Goal: Task Accomplishment & Management: Manage account settings

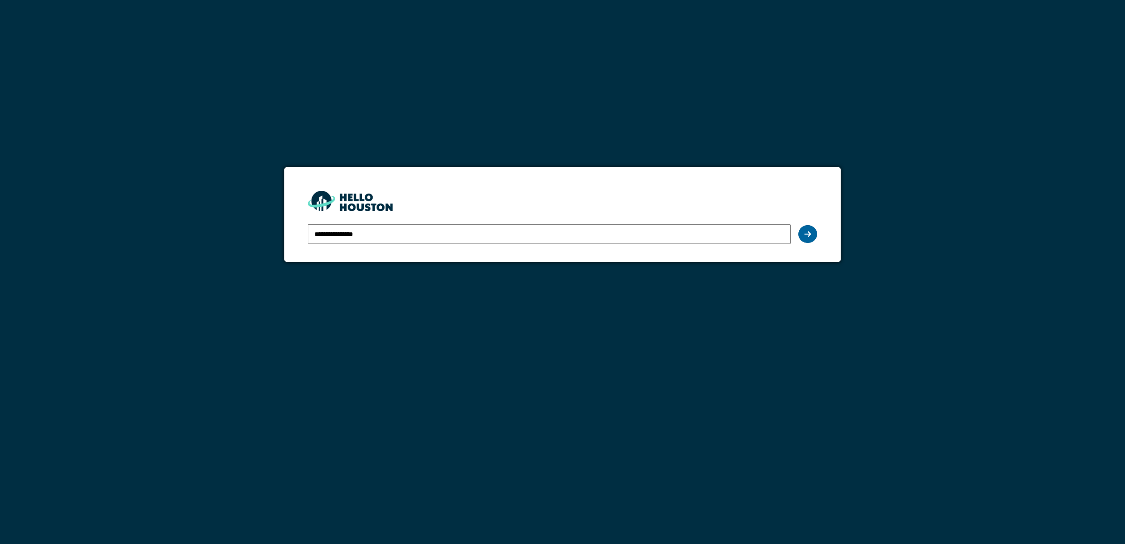
click at [813, 233] on div at bounding box center [807, 234] width 19 height 18
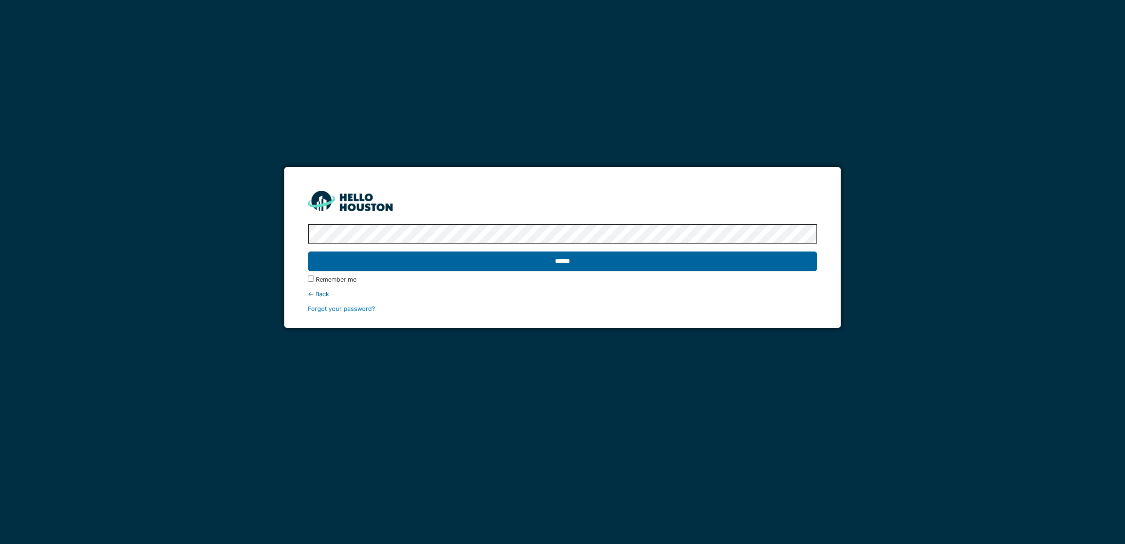
click at [713, 263] on input "******" at bounding box center [562, 261] width 509 height 20
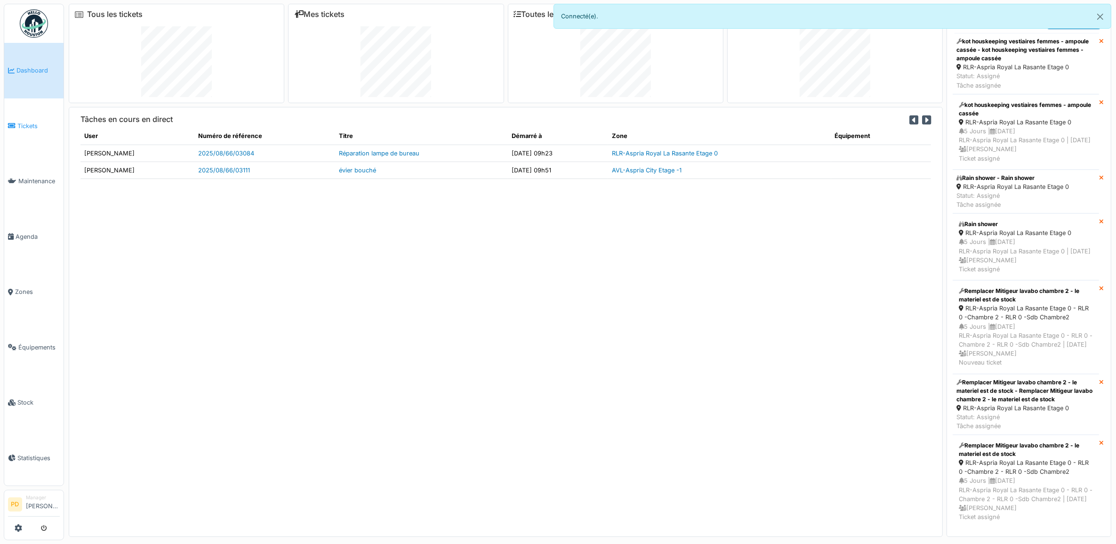
click at [22, 125] on span "Tickets" at bounding box center [38, 125] width 42 height 9
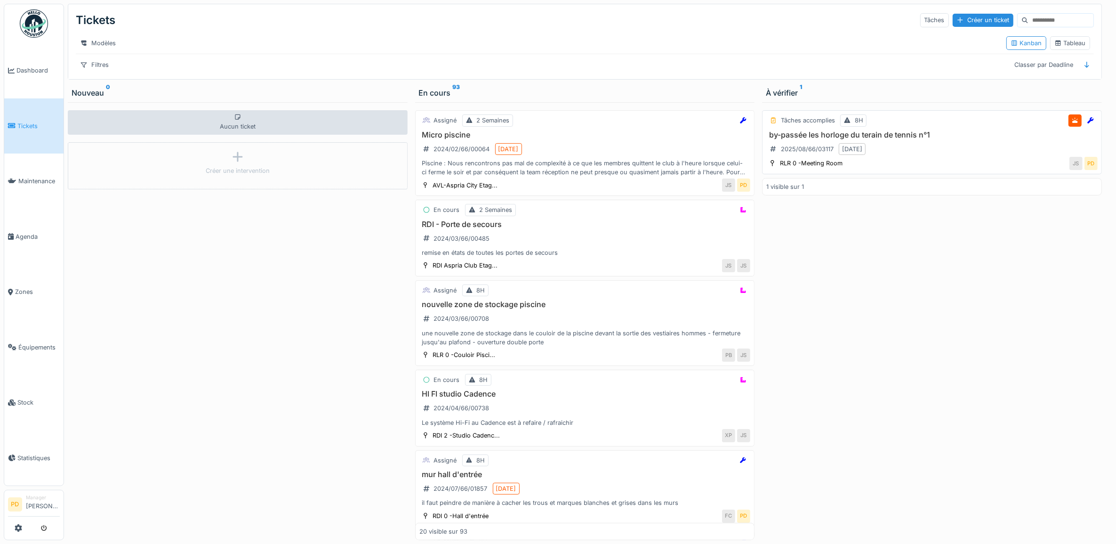
click at [965, 153] on div "by-passée les horloge du terain de tennis n°1 2025/08/66/03117 13/08/2025" at bounding box center [931, 143] width 331 height 26
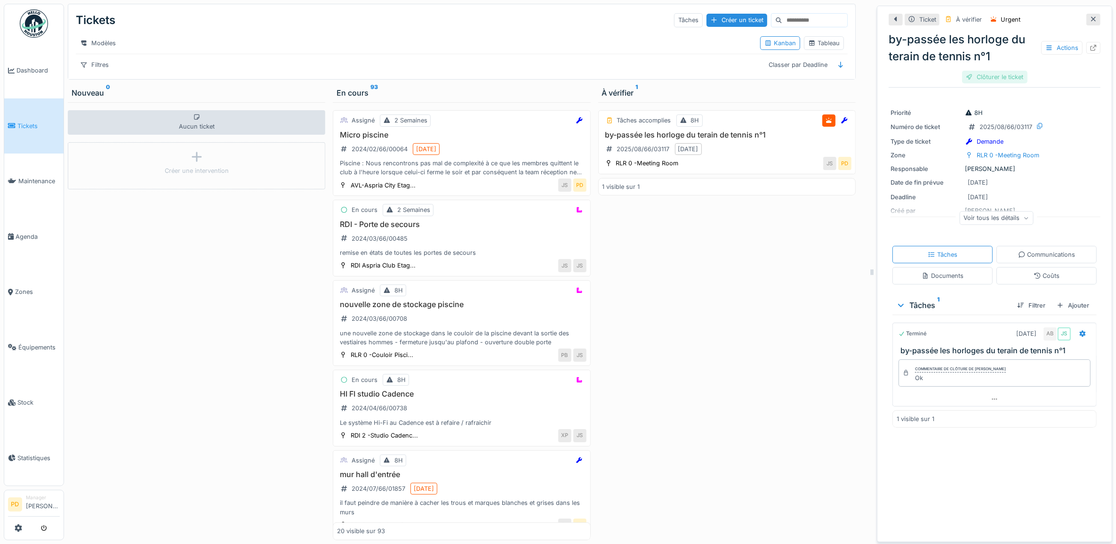
click at [991, 81] on div "Clôturer le ticket" at bounding box center [994, 77] width 65 height 13
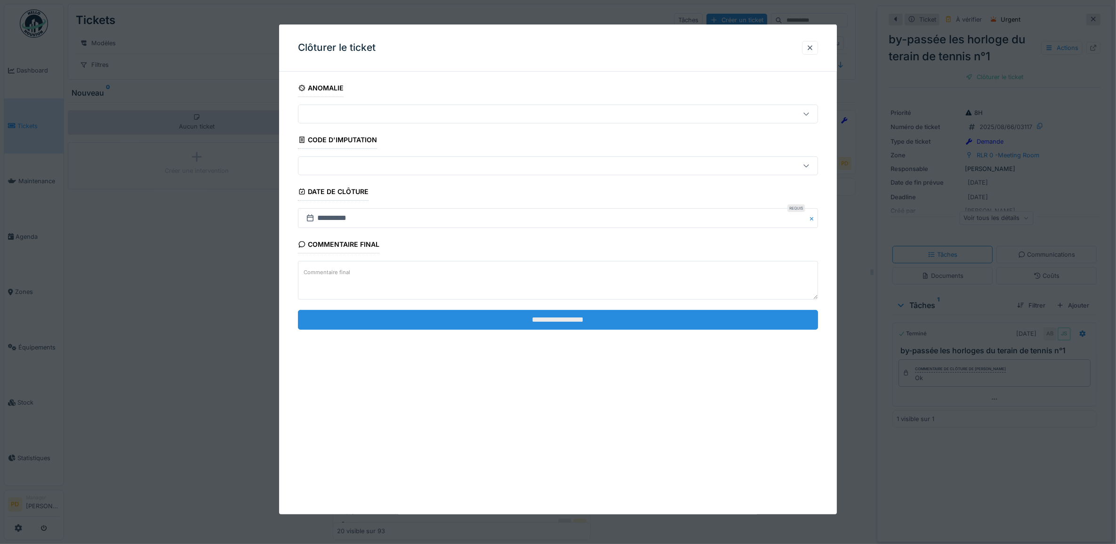
click at [703, 321] on input "**********" at bounding box center [558, 320] width 520 height 20
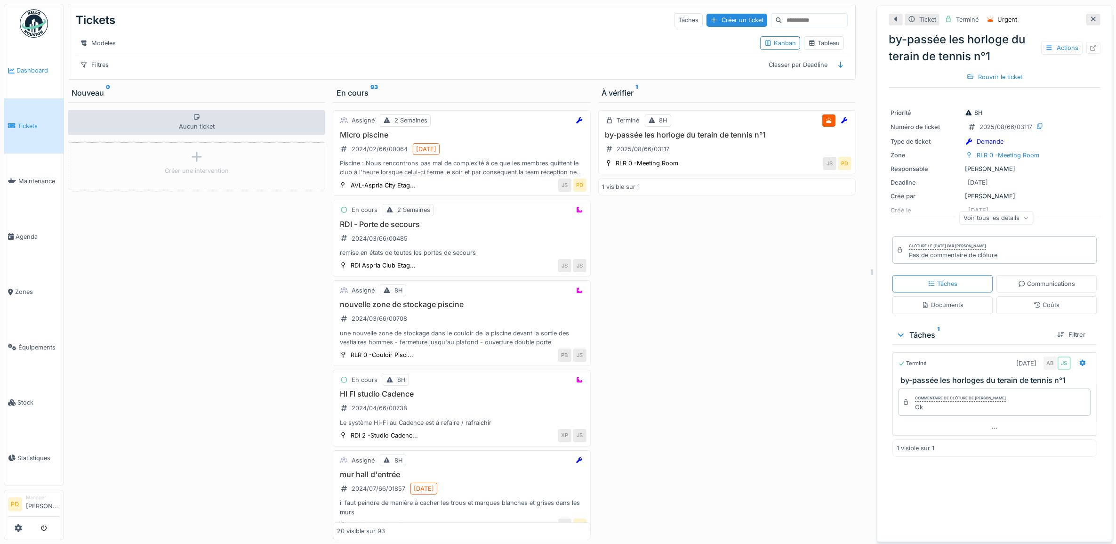
click at [42, 68] on span "Dashboard" at bounding box center [37, 70] width 43 height 9
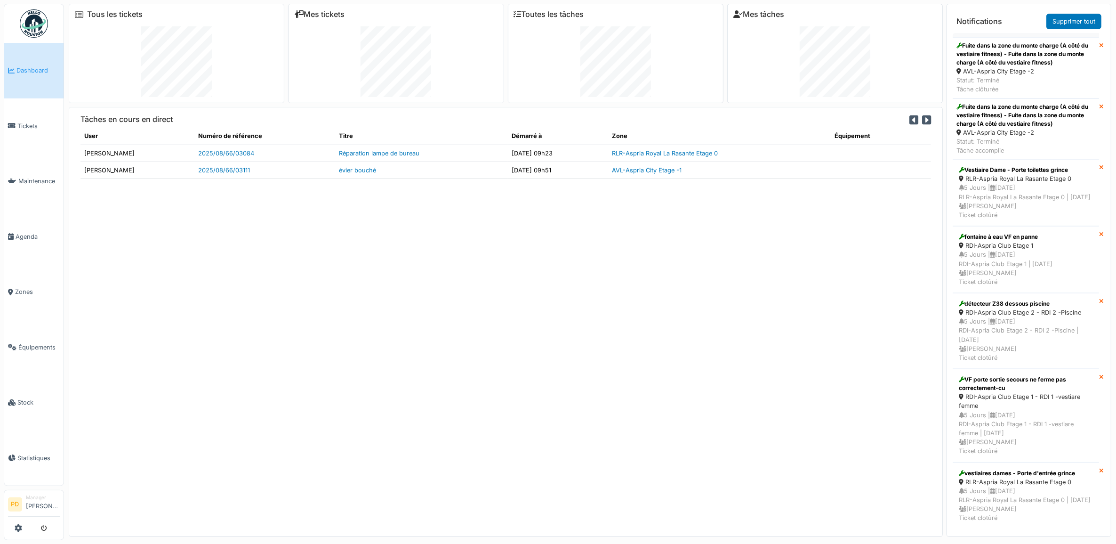
scroll to position [2412, 0]
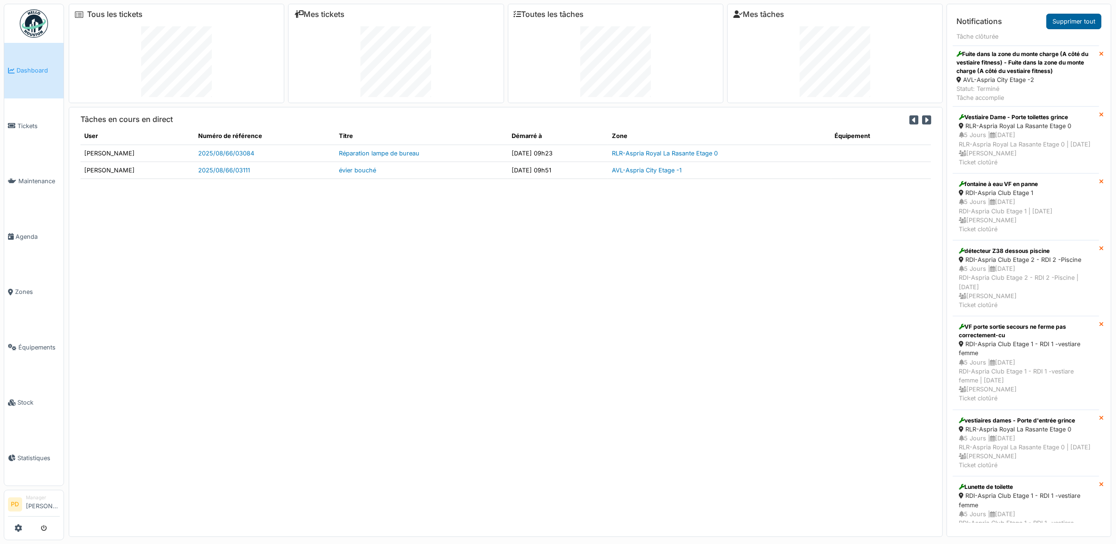
click at [1064, 24] on link "Supprimer tout" at bounding box center [1073, 22] width 55 height 16
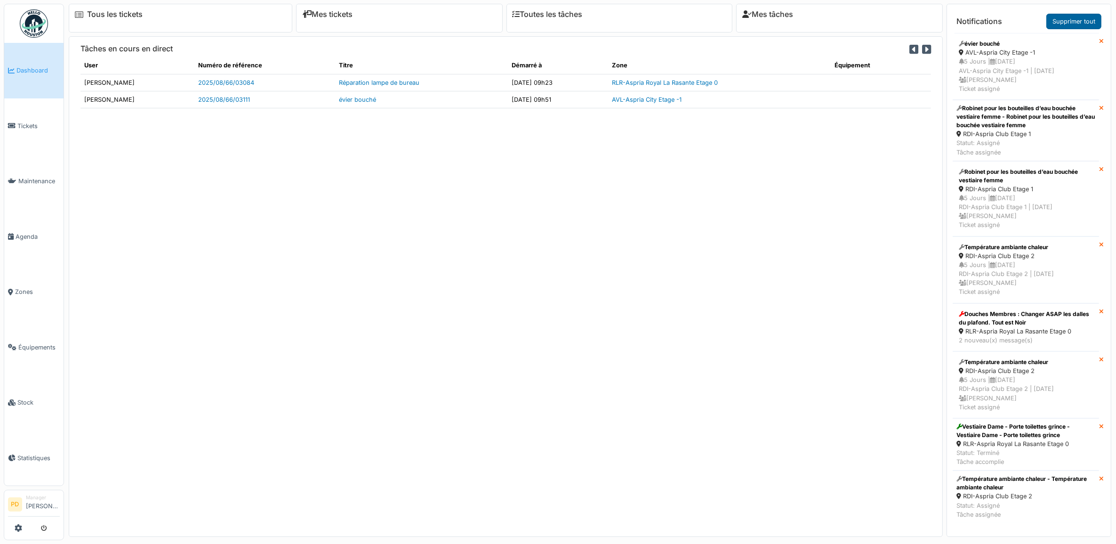
click at [1064, 23] on link "Supprimer tout" at bounding box center [1073, 22] width 55 height 16
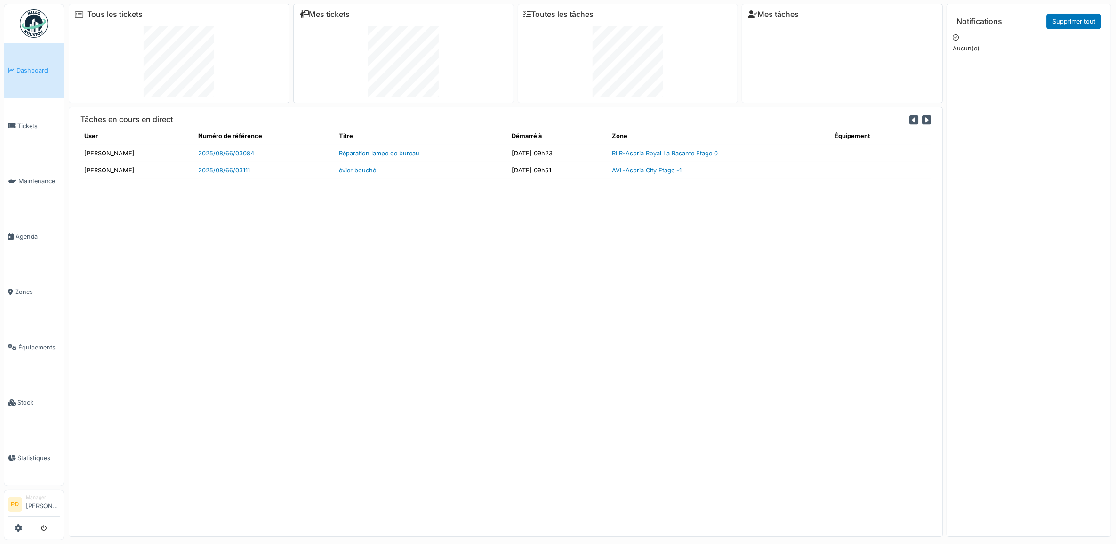
click at [29, 67] on span "Dashboard" at bounding box center [37, 70] width 43 height 9
click at [33, 122] on span "Tickets" at bounding box center [38, 125] width 42 height 9
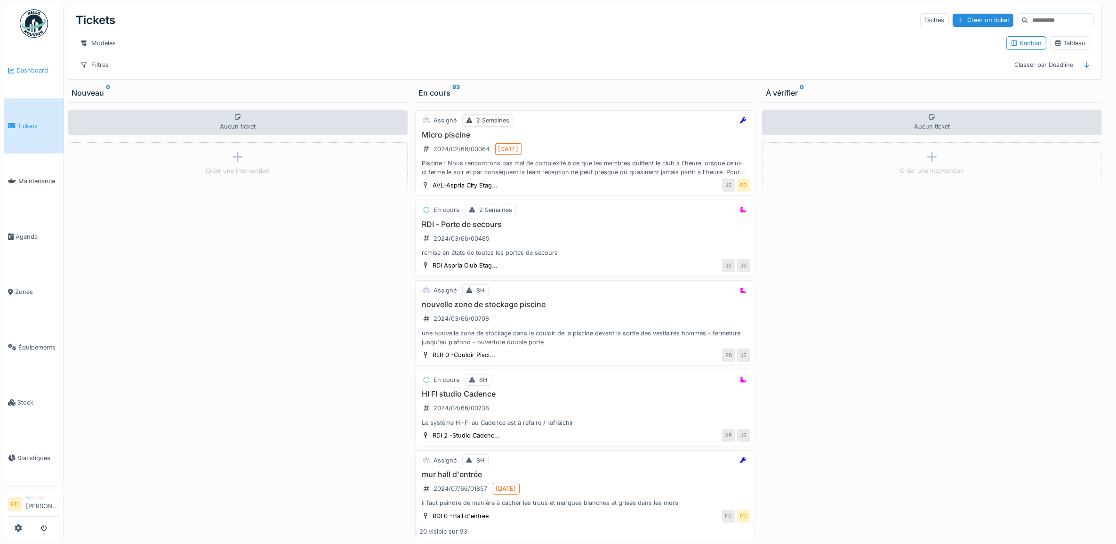
click at [39, 71] on span "Dashboard" at bounding box center [37, 70] width 43 height 9
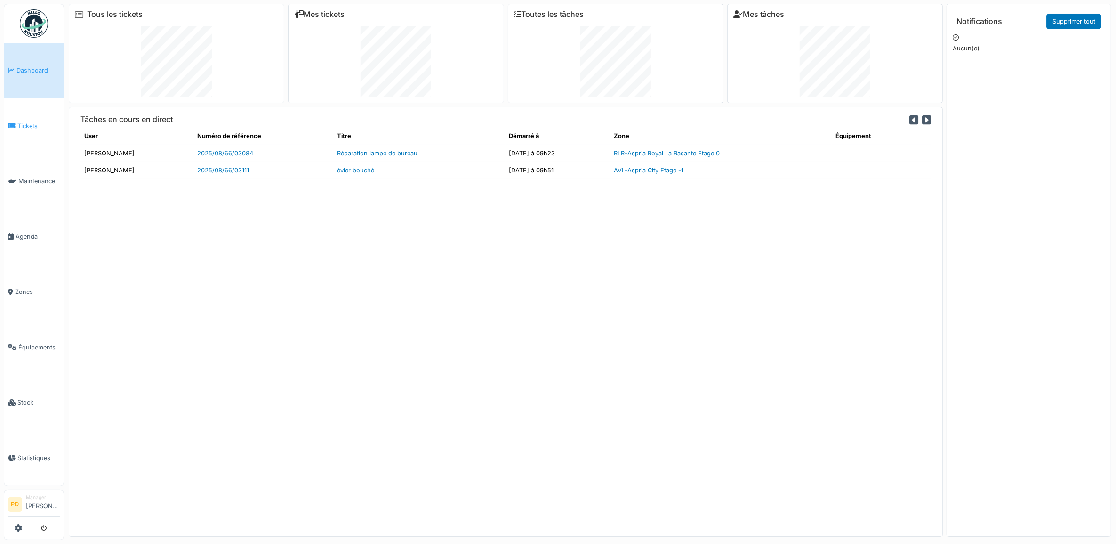
click at [31, 121] on span "Tickets" at bounding box center [38, 125] width 42 height 9
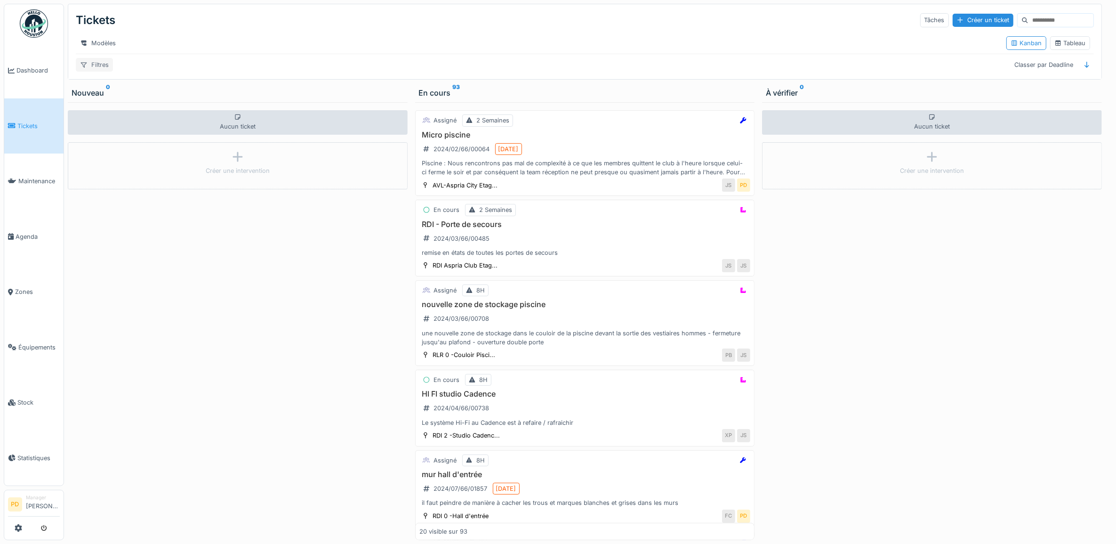
click at [99, 72] on div "Filtres" at bounding box center [94, 65] width 37 height 14
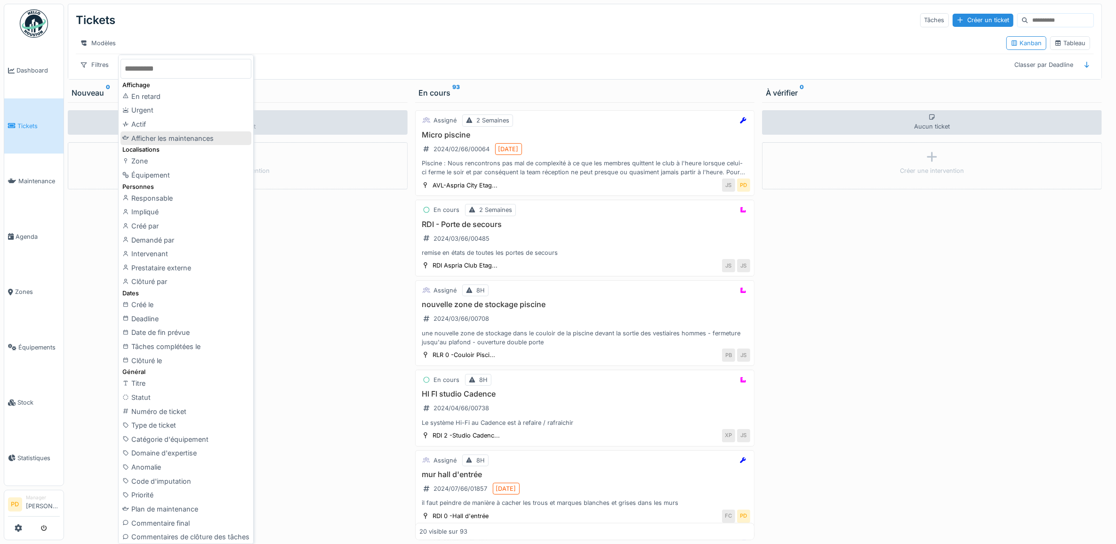
click at [156, 136] on div "Afficher les maintenances" at bounding box center [185, 138] width 131 height 14
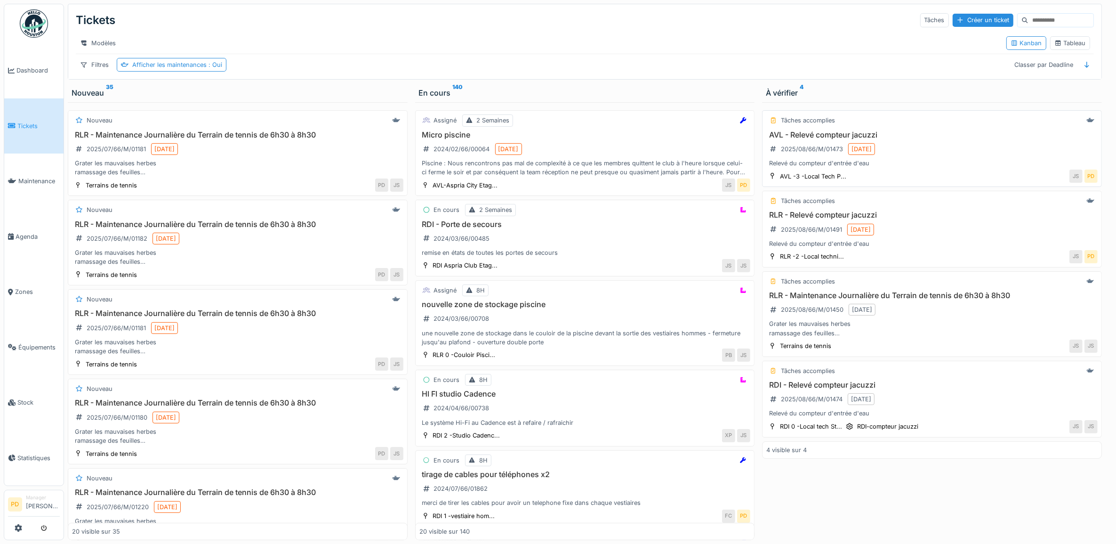
click at [927, 161] on div "AVL - Relevé compteur jacuzzi 2025/08/66/M/01473 12/08/2025 Relevé du compteur …" at bounding box center [931, 149] width 331 height 38
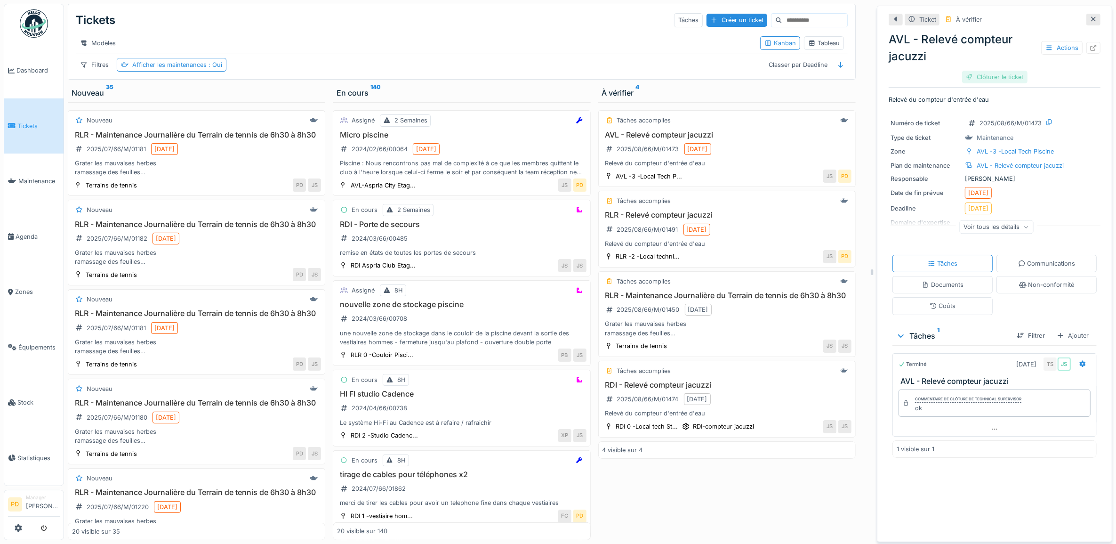
click at [999, 78] on div "Clôturer le ticket" at bounding box center [994, 77] width 65 height 13
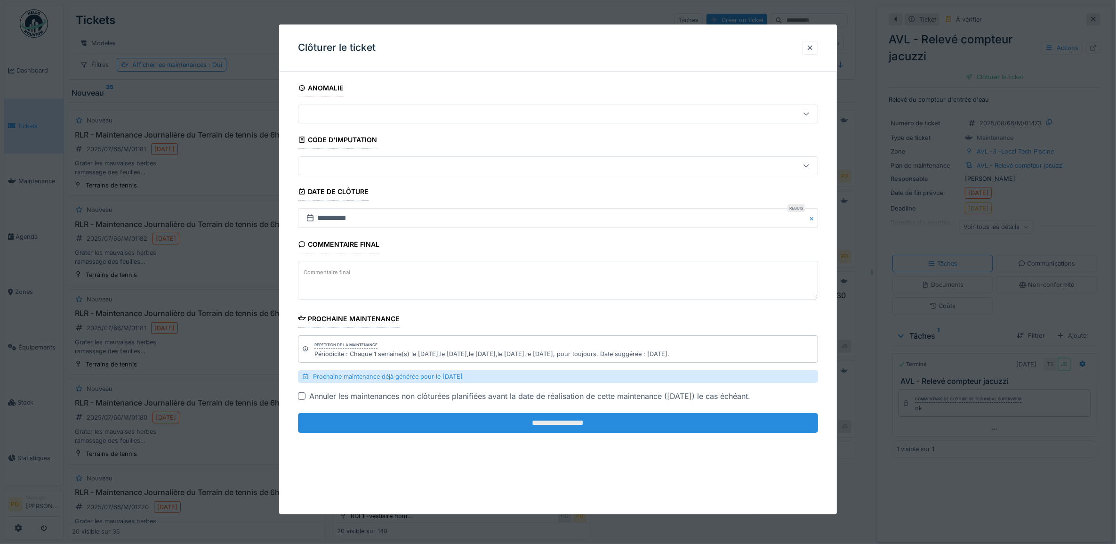
click at [655, 417] on input "**********" at bounding box center [558, 423] width 520 height 20
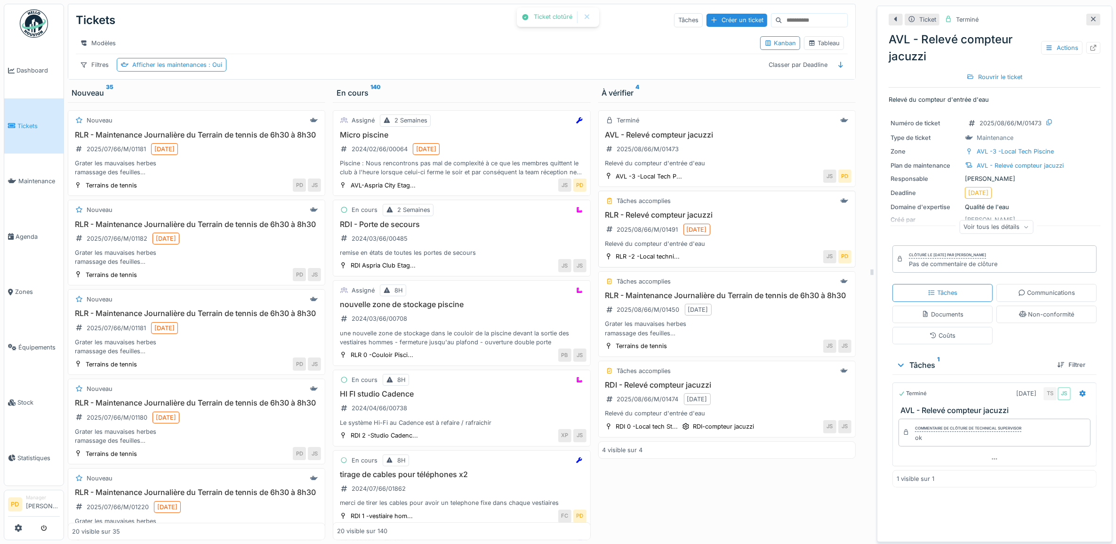
click at [765, 248] on div "Relevé du compteur d'entrée d'eau" at bounding box center [726, 243] width 249 height 9
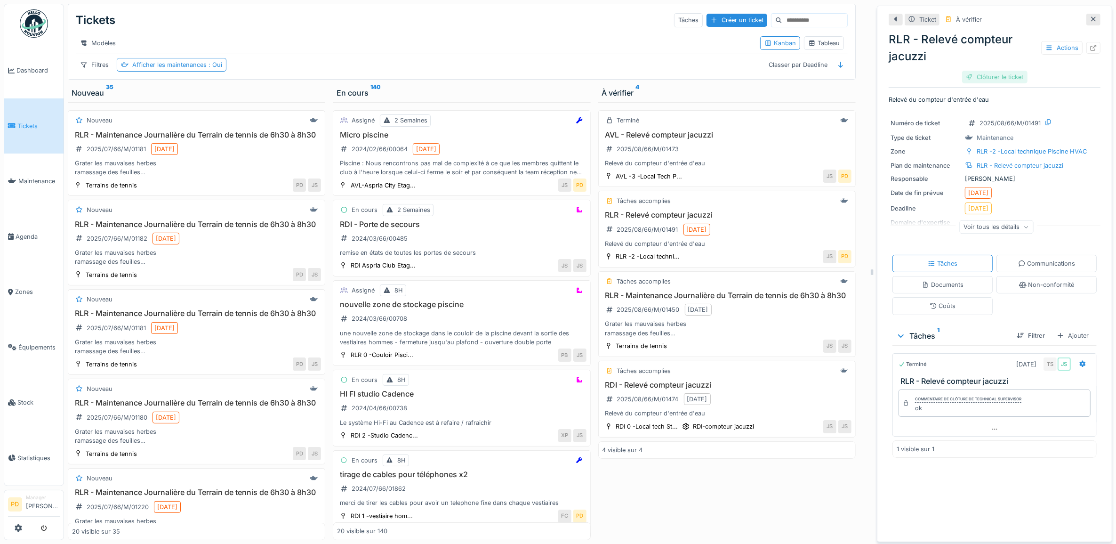
click at [981, 76] on div "Clôturer le ticket" at bounding box center [994, 77] width 65 height 13
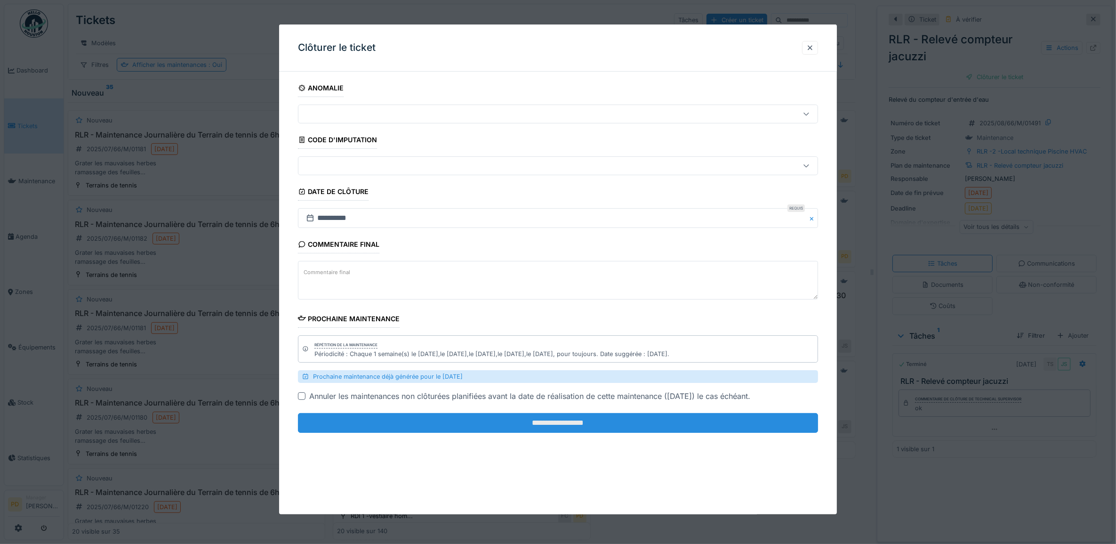
click at [611, 424] on input "**********" at bounding box center [558, 423] width 520 height 20
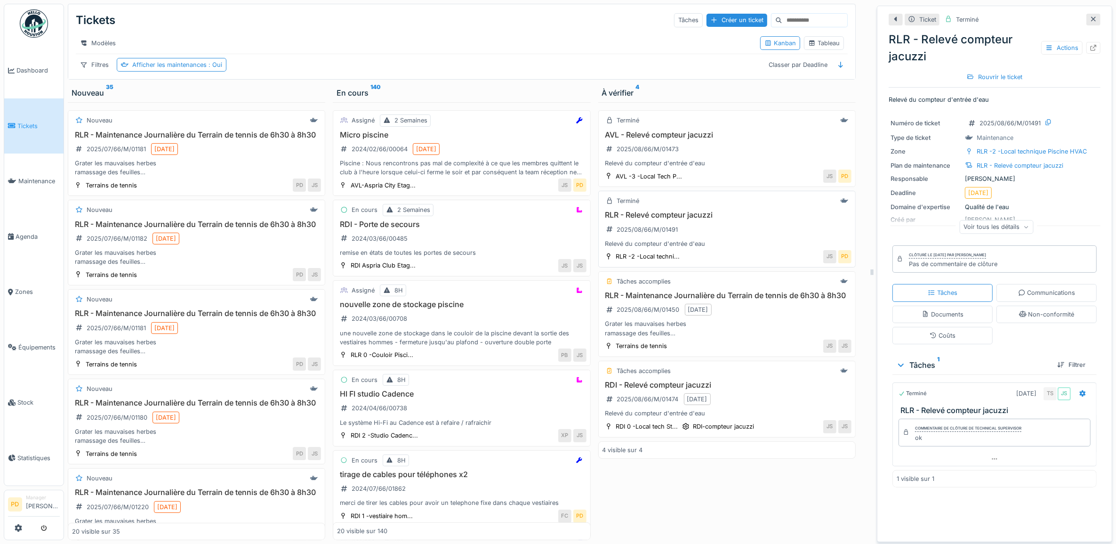
click at [673, 219] on h3 "RLR - Relevé compteur jacuzzi" at bounding box center [726, 214] width 249 height 9
click at [955, 314] on div "Documents" at bounding box center [942, 313] width 100 height 17
click at [946, 310] on div "Documents" at bounding box center [942, 314] width 42 height 9
click at [946, 288] on div "Tâches" at bounding box center [943, 292] width 30 height 9
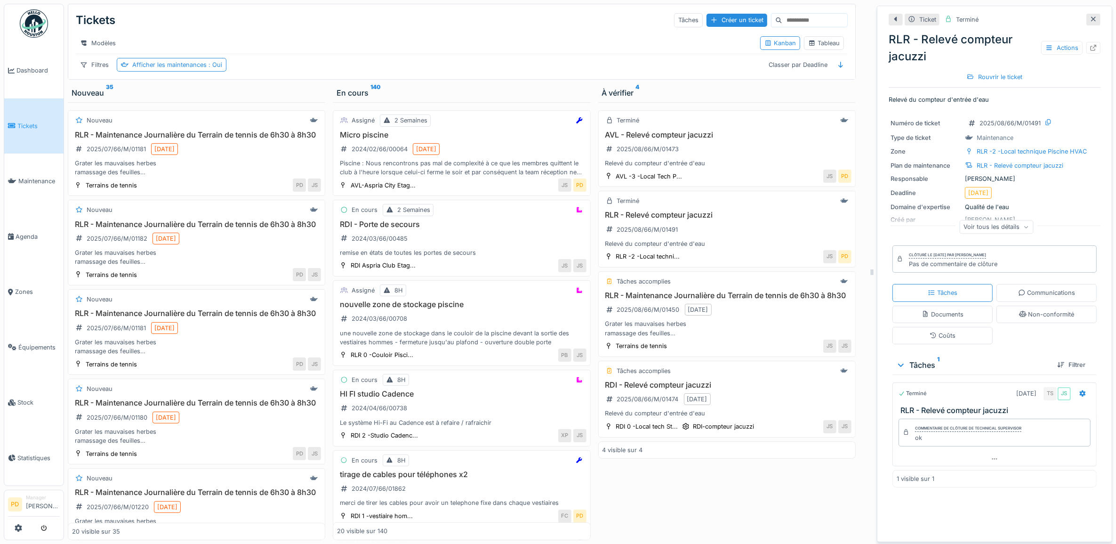
click at [33, 123] on span "Tickets" at bounding box center [38, 125] width 42 height 9
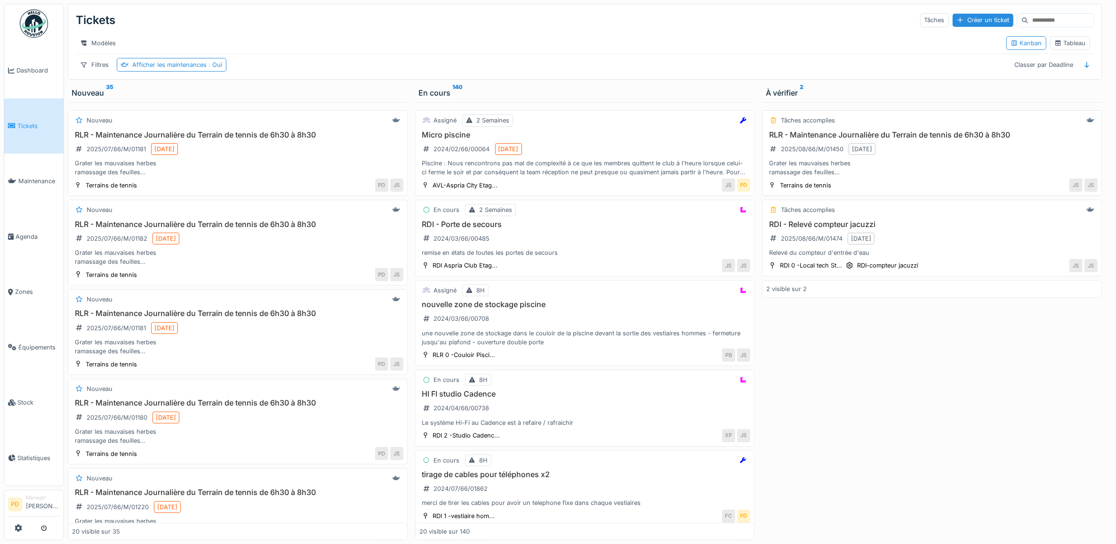
click at [931, 163] on div "RLR - Maintenance Journalière du Terrain de tennis de 6h30 à 8h30 2025/08/66/M/…" at bounding box center [931, 153] width 331 height 47
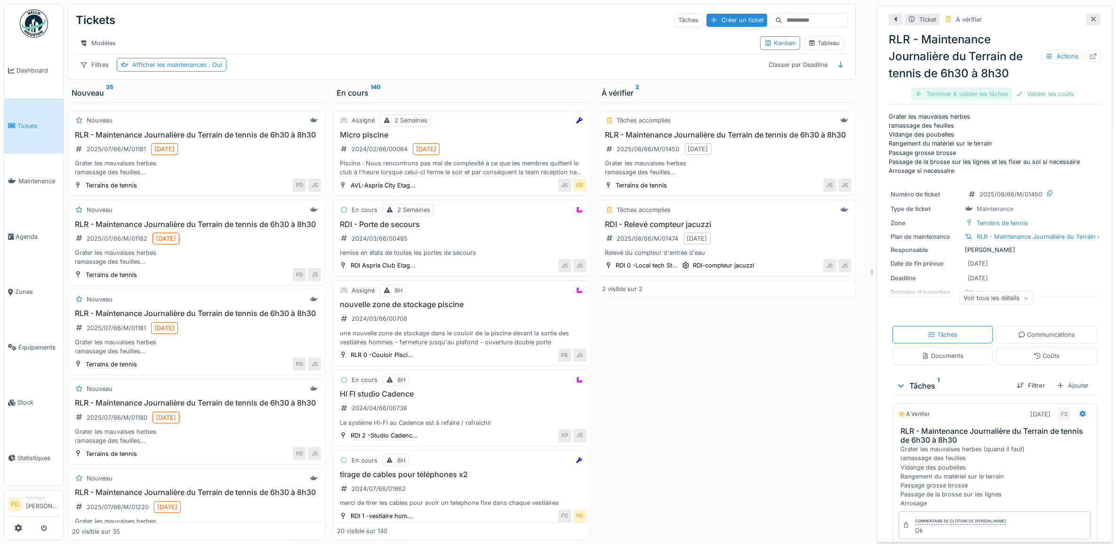
click at [973, 96] on div "Terminer & valider les tâches" at bounding box center [961, 94] width 101 height 13
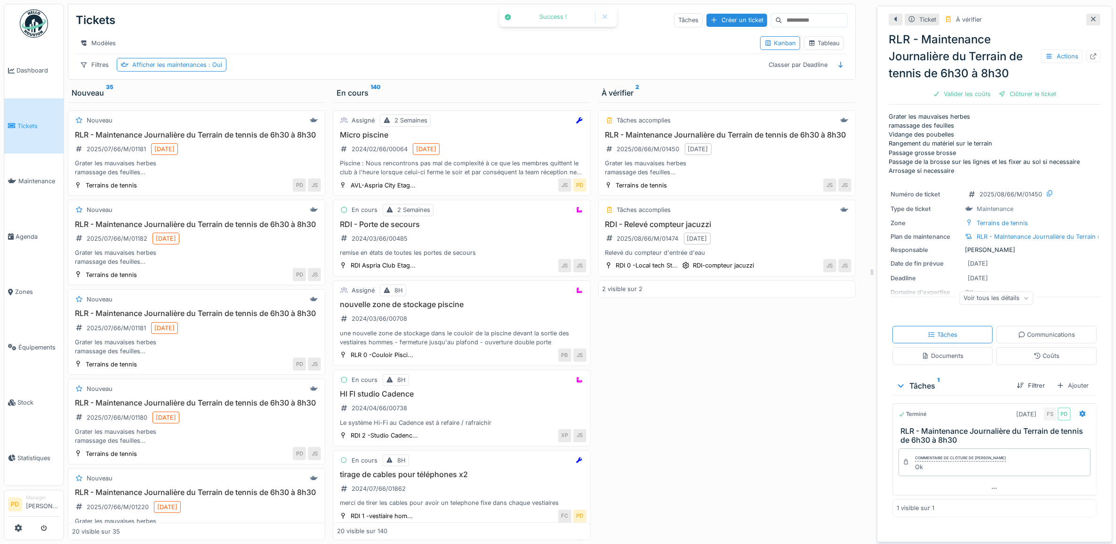
click at [973, 96] on div "Valider les coûts" at bounding box center [962, 94] width 66 height 13
click at [967, 95] on div "Clôturer le ticket" at bounding box center [994, 94] width 65 height 13
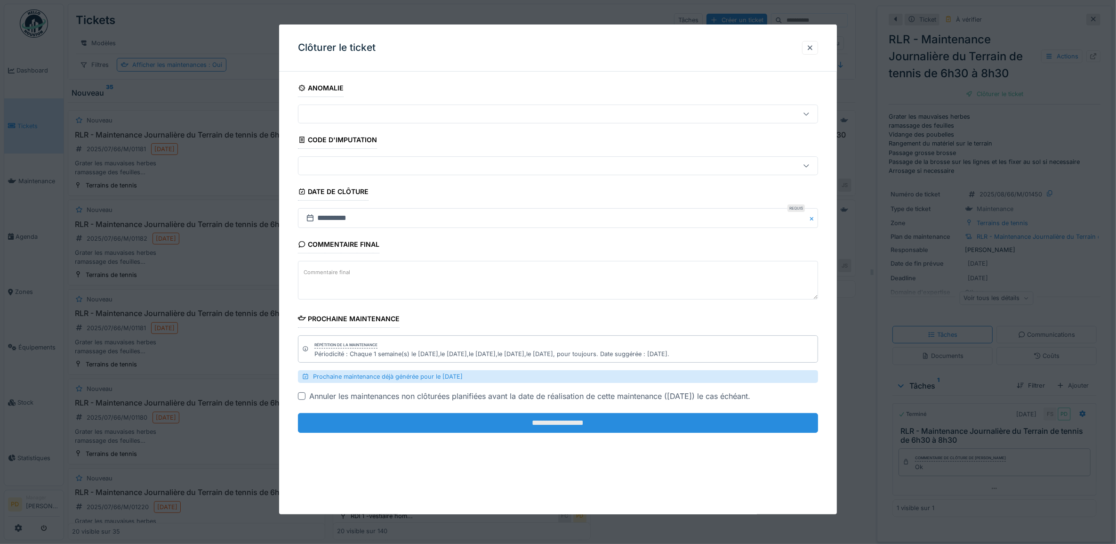
click at [606, 422] on input "**********" at bounding box center [558, 423] width 520 height 20
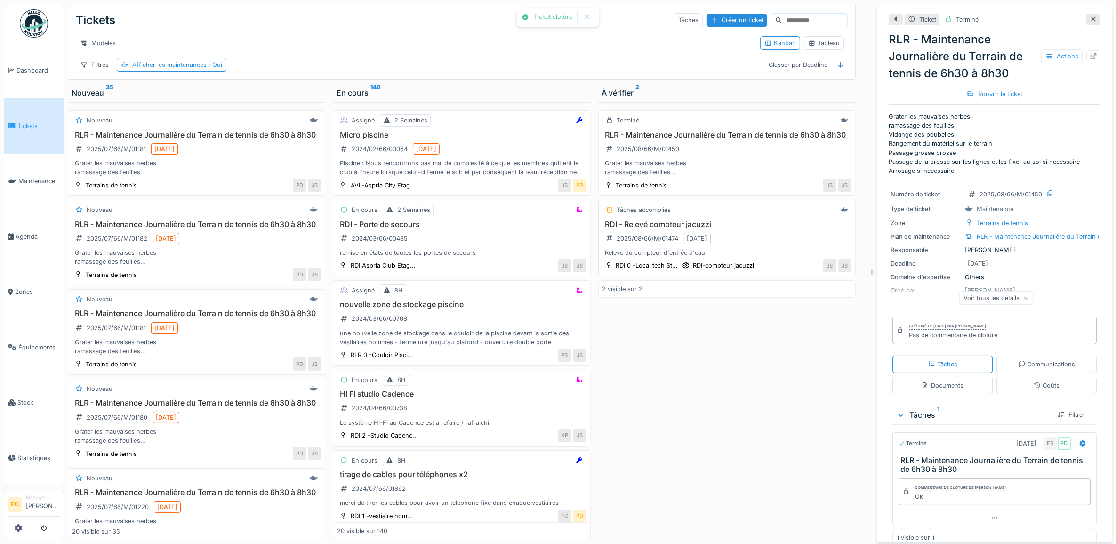
click at [726, 229] on h3 "RDI - Relevé compteur jacuzzi" at bounding box center [726, 224] width 249 height 9
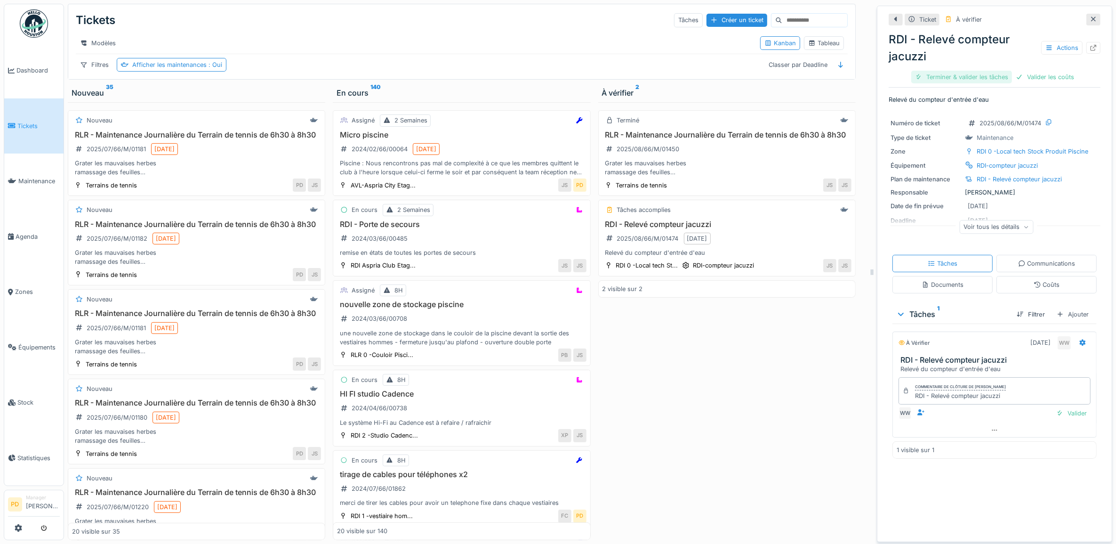
click at [980, 73] on div "Terminer & valider les tâches" at bounding box center [961, 77] width 101 height 13
click at [980, 74] on div "Valider les coûts" at bounding box center [962, 77] width 66 height 13
click at [979, 75] on div "Clôturer le ticket" at bounding box center [994, 77] width 65 height 13
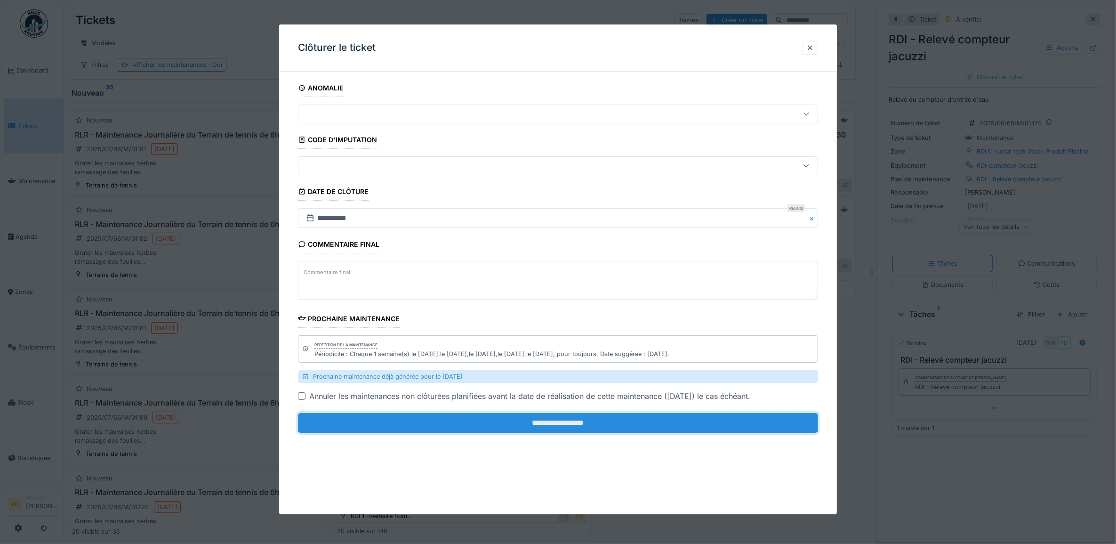
click at [701, 416] on input "**********" at bounding box center [558, 423] width 520 height 20
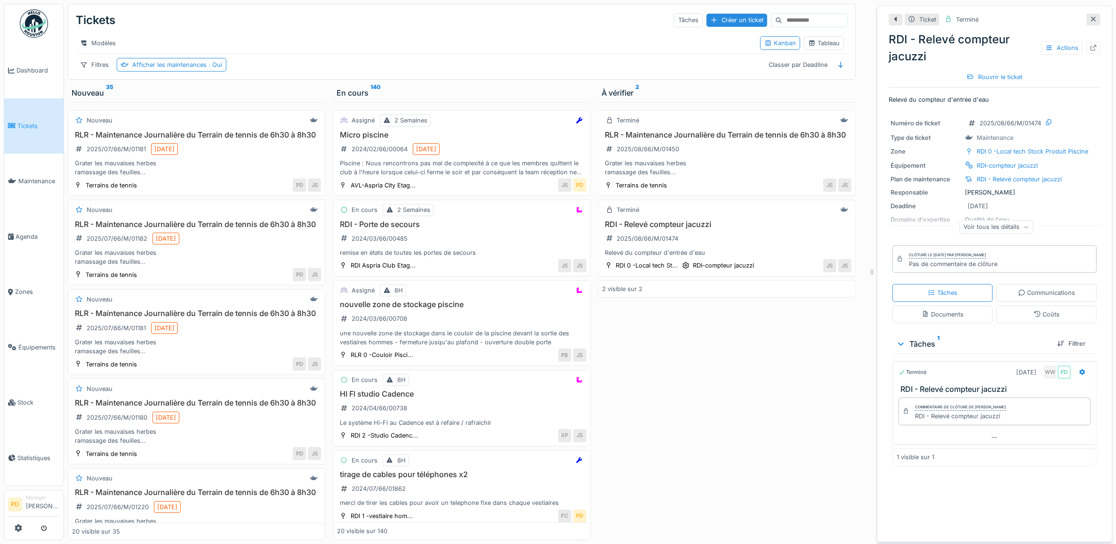
click at [33, 123] on span "Tickets" at bounding box center [38, 125] width 42 height 9
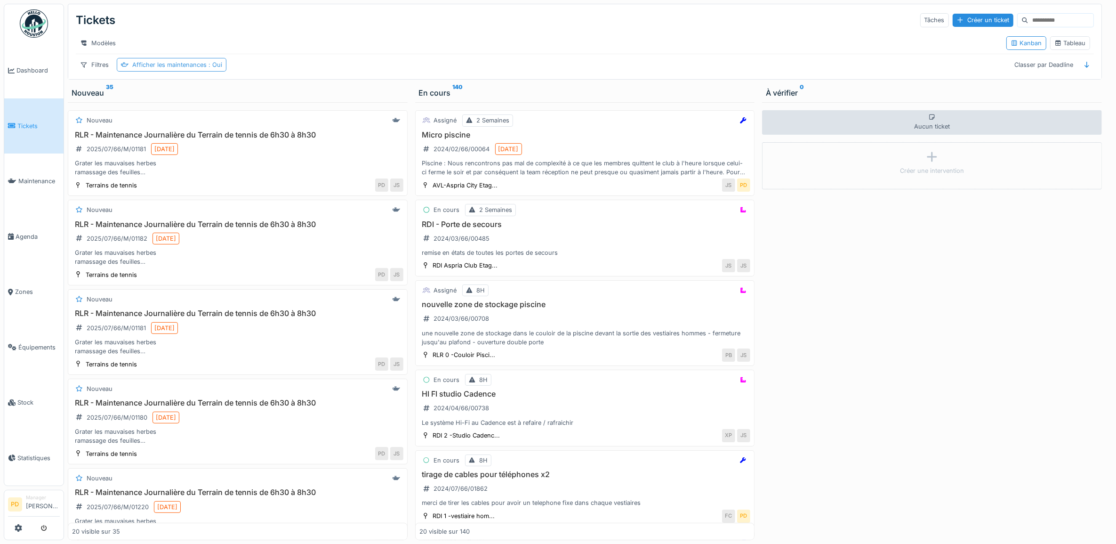
click at [198, 69] on div "Afficher les maintenances : Oui" at bounding box center [177, 64] width 90 height 9
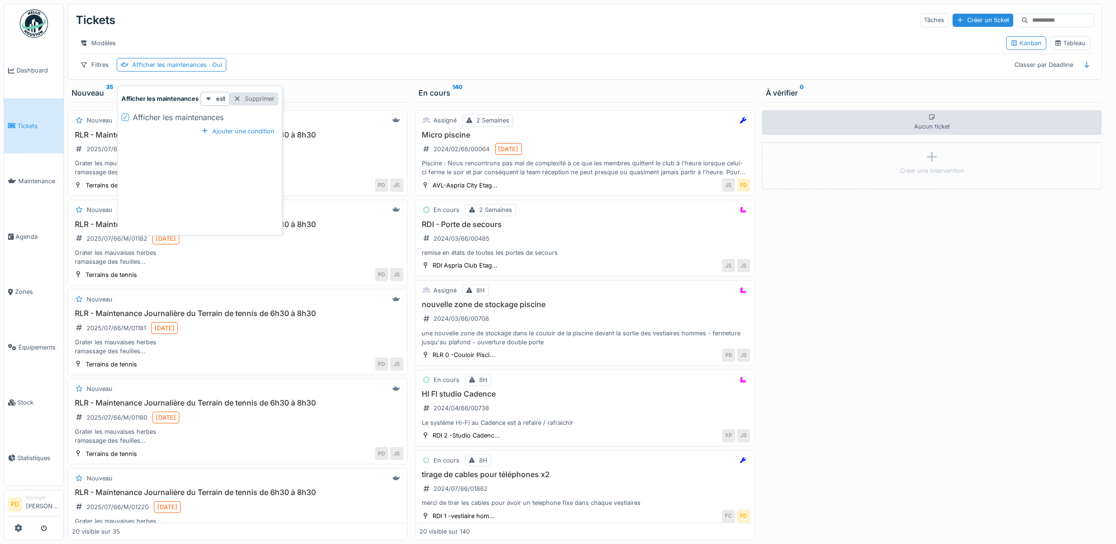
click at [254, 97] on div "Supprimer" at bounding box center [254, 98] width 48 height 13
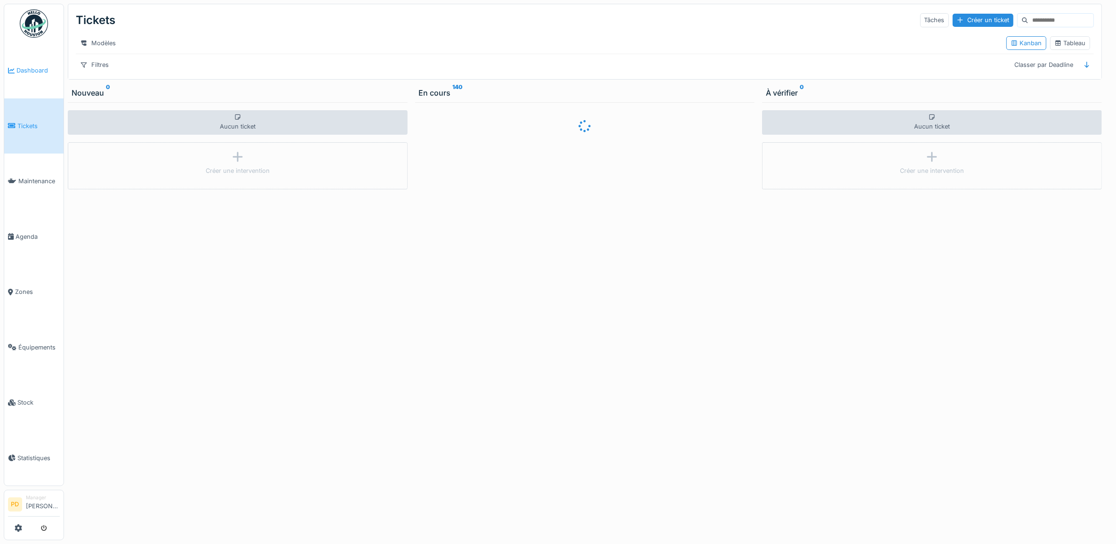
click at [43, 71] on span "Dashboard" at bounding box center [37, 70] width 43 height 9
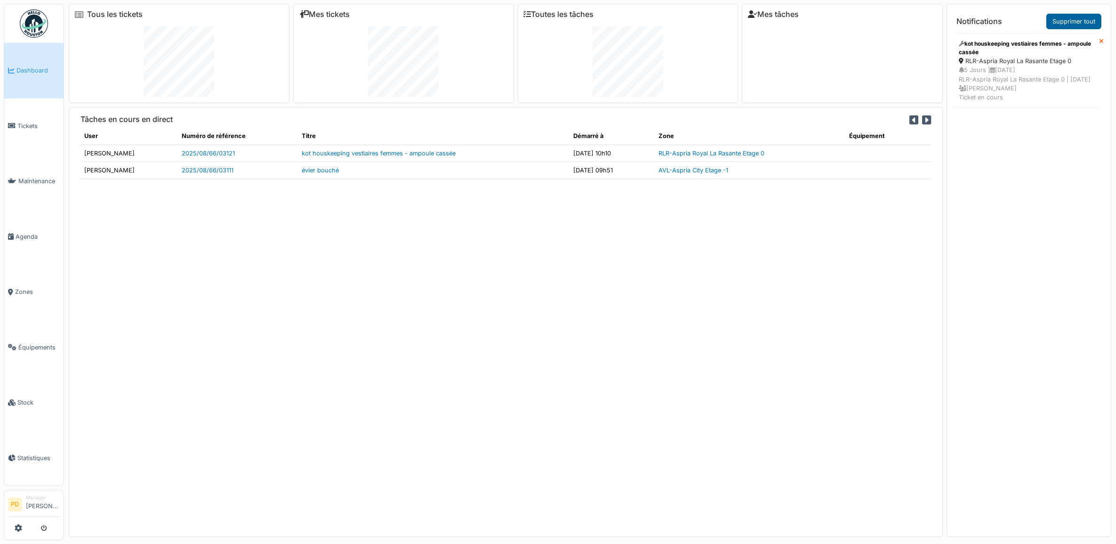
click at [1066, 18] on link "Supprimer tout" at bounding box center [1073, 22] width 55 height 16
click at [29, 232] on span "Agenda" at bounding box center [38, 236] width 44 height 9
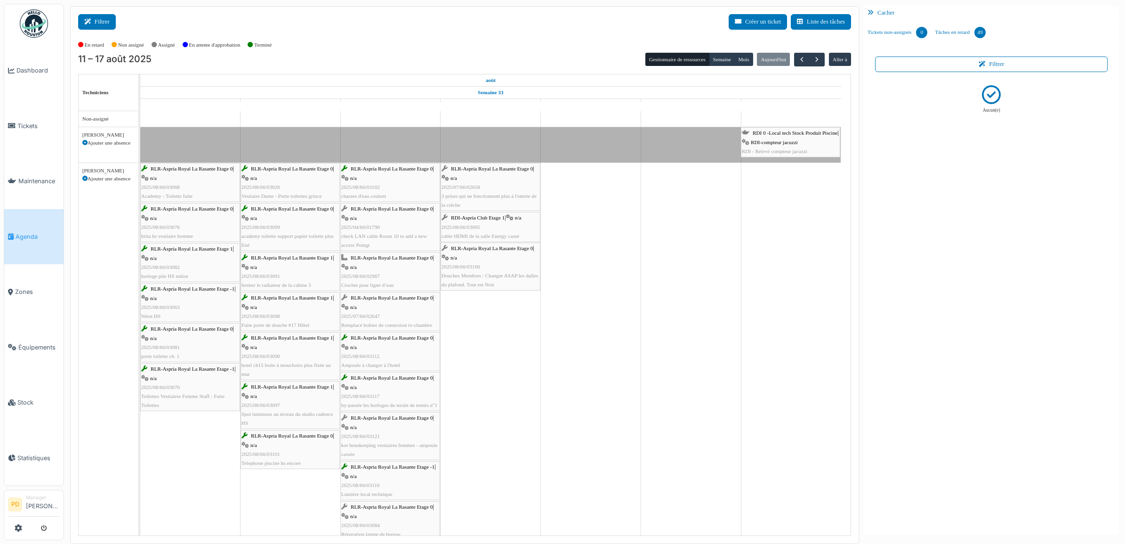
click at [102, 25] on button "Filtrer" at bounding box center [97, 22] width 38 height 16
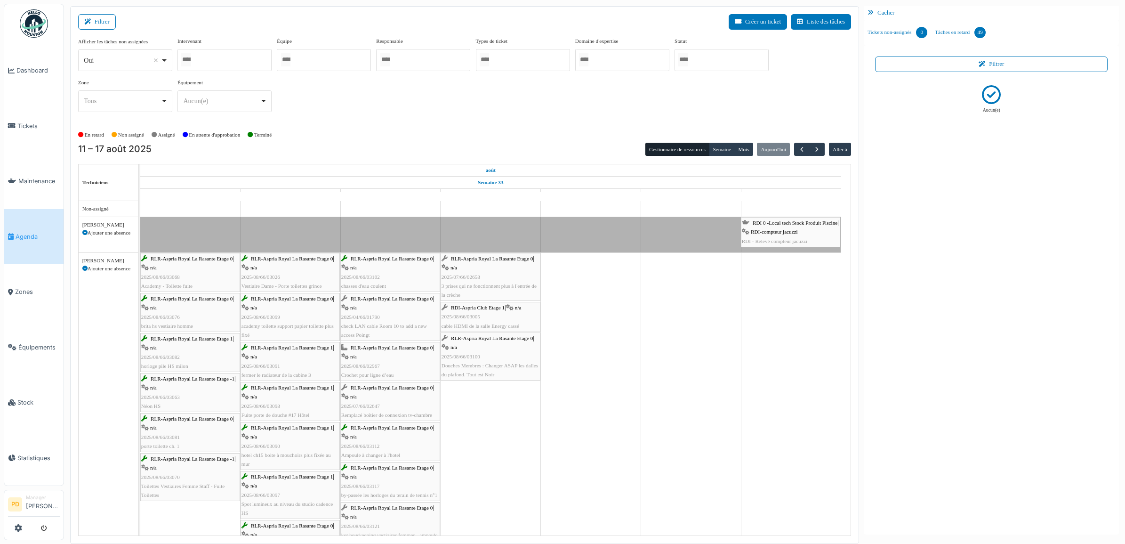
click at [698, 62] on div at bounding box center [721, 60] width 94 height 22
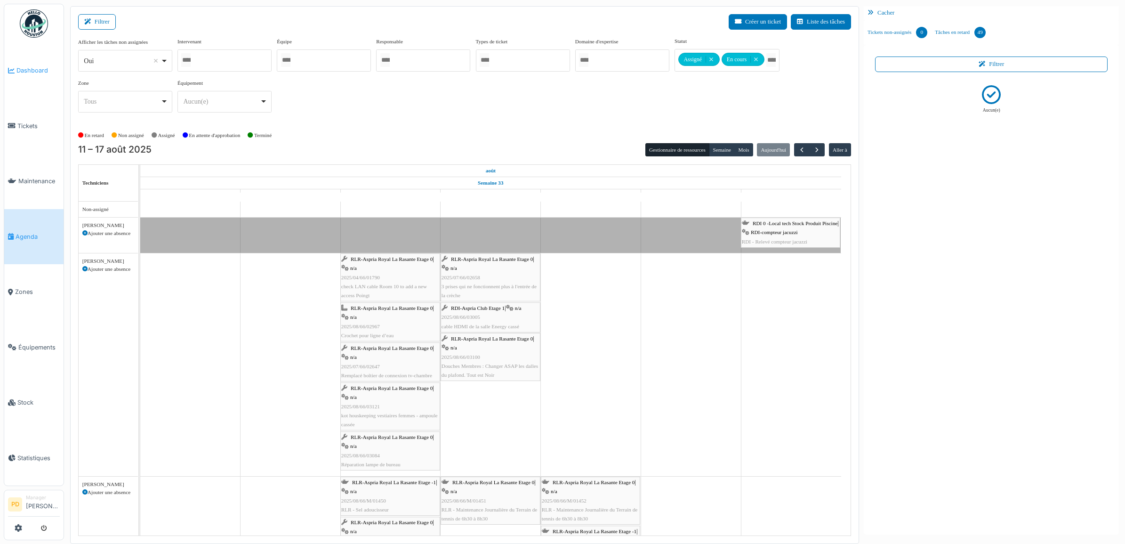
click at [33, 67] on span "Dashboard" at bounding box center [37, 70] width 43 height 9
